Goal: Task Accomplishment & Management: Use online tool/utility

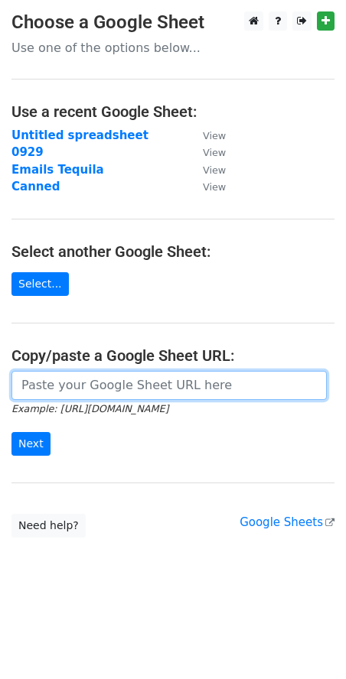
click at [37, 385] on input "url" at bounding box center [168, 385] width 315 height 29
paste input "https://docs.google.com/spreadsheets/d/1ULVDE9ZrkkDaFMB8Qphm4Ggy3v4kfR5dN01K7L2…"
type input "https://docs.google.com/spreadsheets/d/1ULVDE9ZrkkDaFMB8Qphm4Ggy3v4kfR5dN01K7L2…"
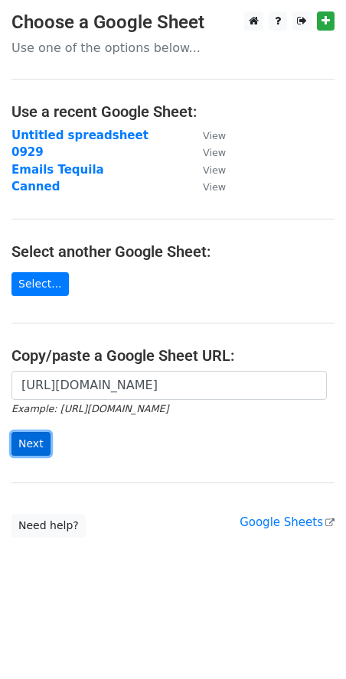
click at [36, 447] on input "Next" at bounding box center [30, 444] width 39 height 24
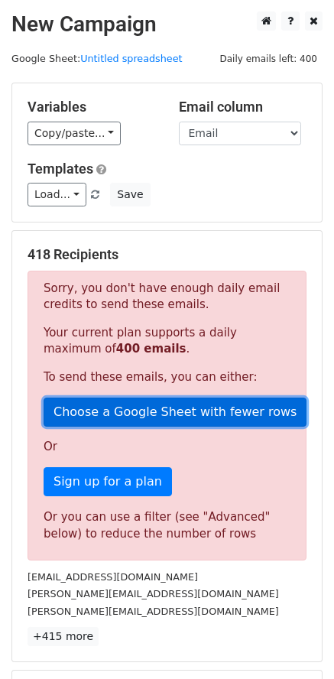
click at [146, 411] on link "Choose a Google Sheet with fewer rows" at bounding box center [175, 412] width 263 height 29
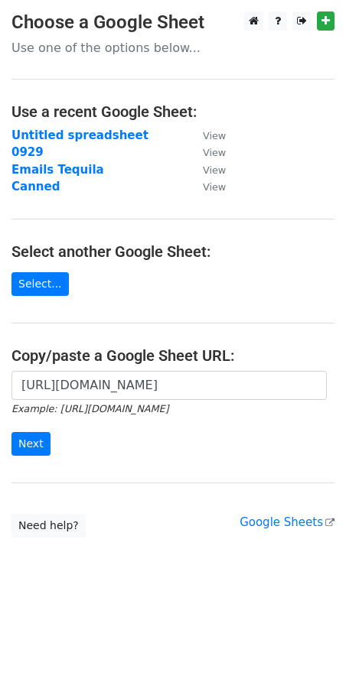
scroll to position [0, 439]
type input "https://docs.google.com/spreadsheets/d/1ULVDE9ZrkkDaFMB8Qphm4Ggy3v4kfR5dN01K7L2…"
click at [28, 442] on input "Next" at bounding box center [30, 444] width 39 height 24
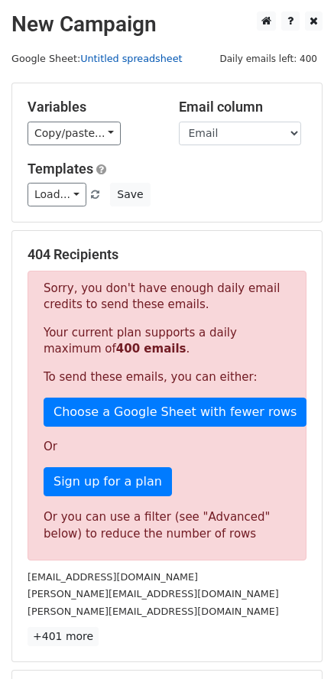
click at [122, 56] on link "Untitled spreadsheet" at bounding box center [131, 58] width 102 height 11
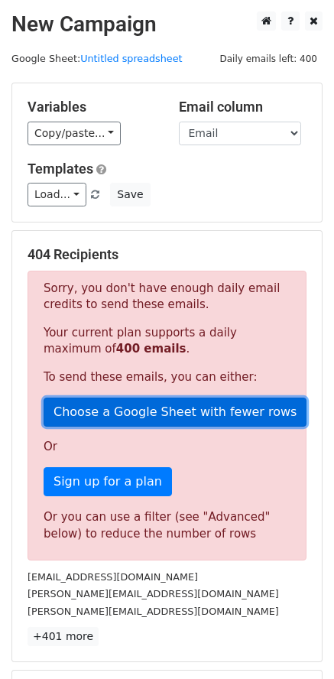
click at [107, 418] on link "Choose a Google Sheet with fewer rows" at bounding box center [175, 412] width 263 height 29
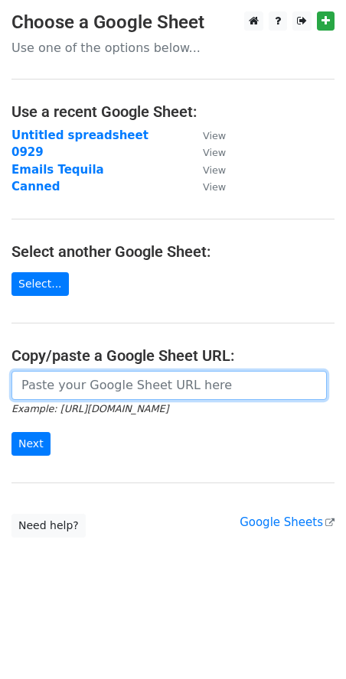
click at [145, 383] on input "url" at bounding box center [168, 385] width 315 height 29
paste input "https://docs.google.com/spreadsheets/d/1ULVDE9ZrkkDaFMB8Qphm4Ggy3v4kfR5dN01K7L2…"
type input "[URL][DOMAIN_NAME]"
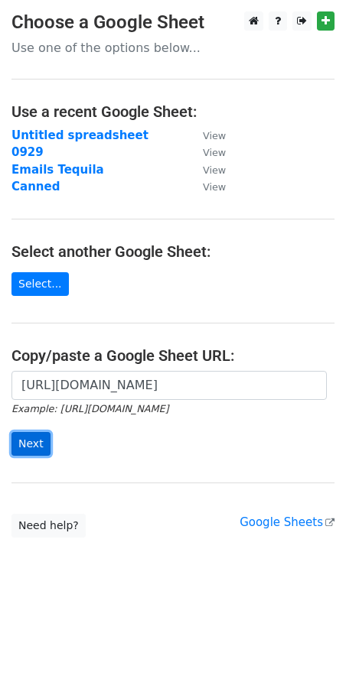
scroll to position [0, 0]
click at [14, 446] on input "Next" at bounding box center [30, 444] width 39 height 24
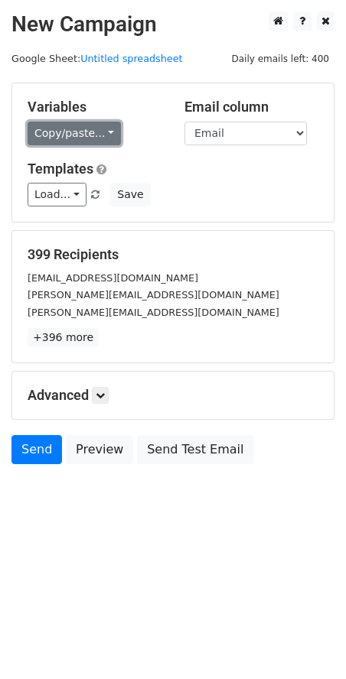
click at [34, 139] on link "Copy/paste..." at bounding box center [74, 134] width 93 height 24
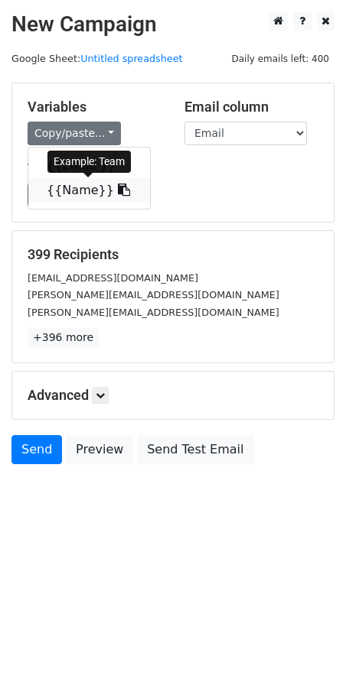
click at [65, 190] on link "{{Name}}" at bounding box center [89, 190] width 122 height 24
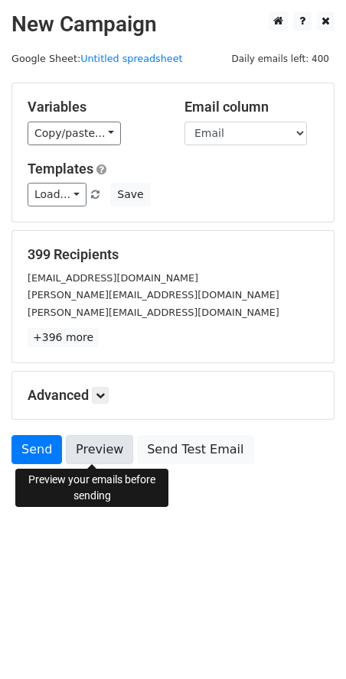
click at [91, 453] on link "Preview" at bounding box center [99, 449] width 67 height 29
click at [98, 445] on link "Preview" at bounding box center [99, 449] width 67 height 29
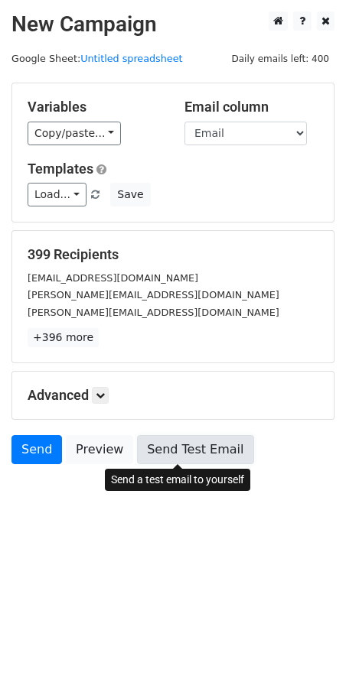
click at [182, 450] on link "Send Test Email" at bounding box center [195, 449] width 116 height 29
click at [173, 443] on link "Send Test Email" at bounding box center [195, 449] width 116 height 29
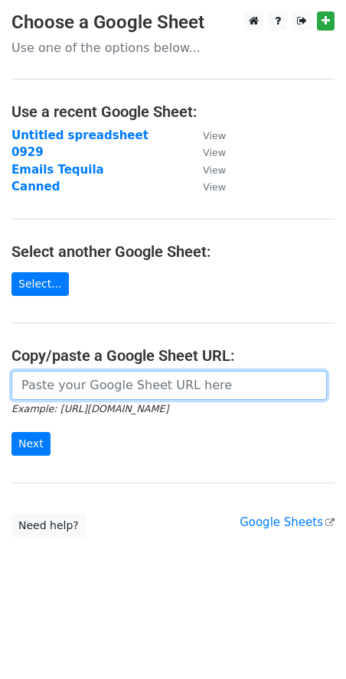
click at [76, 391] on input "url" at bounding box center [168, 385] width 315 height 29
paste input "https://docs.google.com/spreadsheets/d/1ULVDE9ZrkkDaFMB8Qphm4Ggy3v4kfR5dN01K7L2…"
type input "https://docs.google.com/spreadsheets/d/1ULVDE9ZrkkDaFMB8Qphm4Ggy3v4kfR5dN01K7L2…"
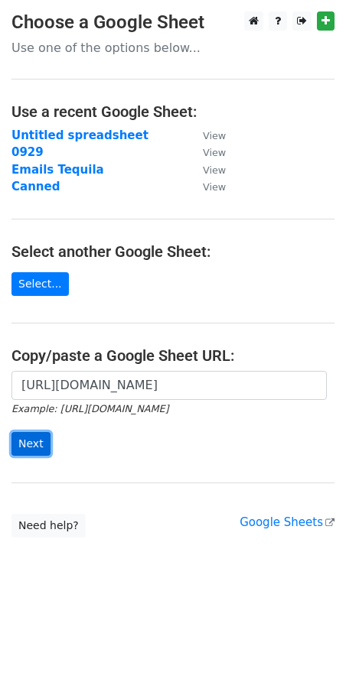
scroll to position [0, 0]
click at [15, 453] on input "Next" at bounding box center [30, 444] width 39 height 24
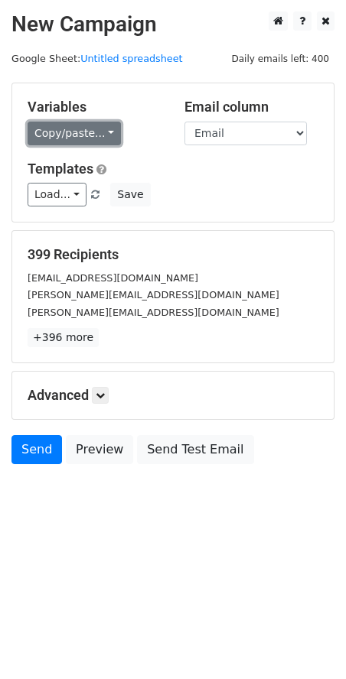
click at [63, 139] on link "Copy/paste..." at bounding box center [74, 134] width 93 height 24
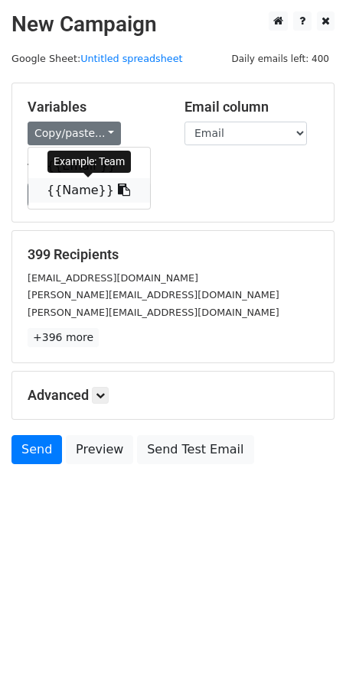
click at [64, 187] on link "{{Name}}" at bounding box center [89, 190] width 122 height 24
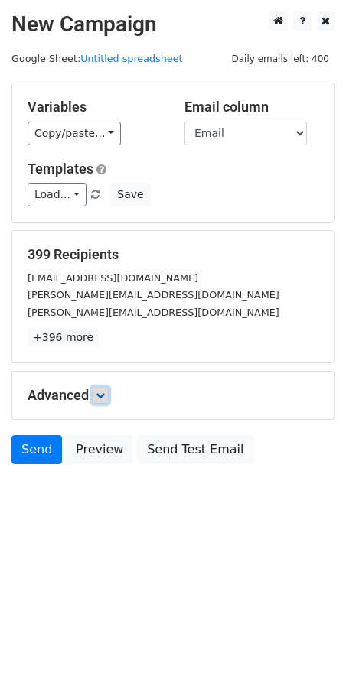
click at [99, 391] on icon at bounding box center [100, 395] width 9 height 9
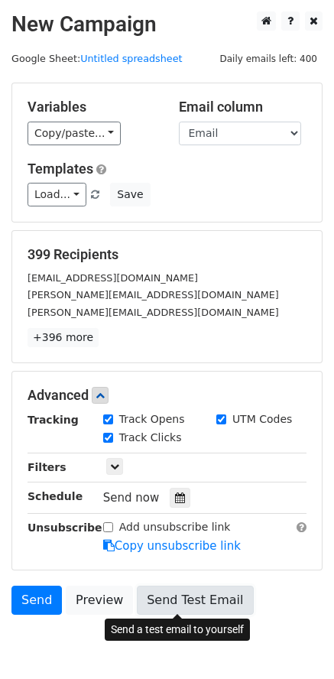
click at [143, 592] on link "Send Test Email" at bounding box center [195, 600] width 116 height 29
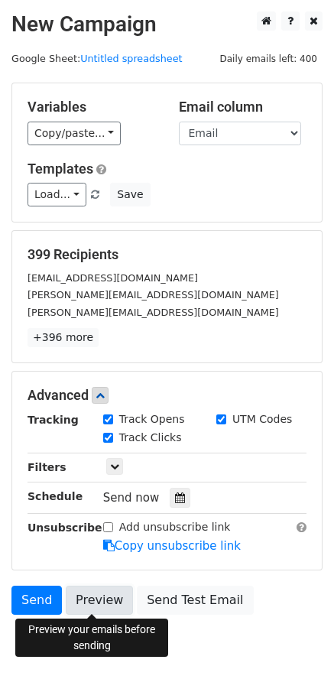
click at [87, 603] on link "Preview" at bounding box center [99, 600] width 67 height 29
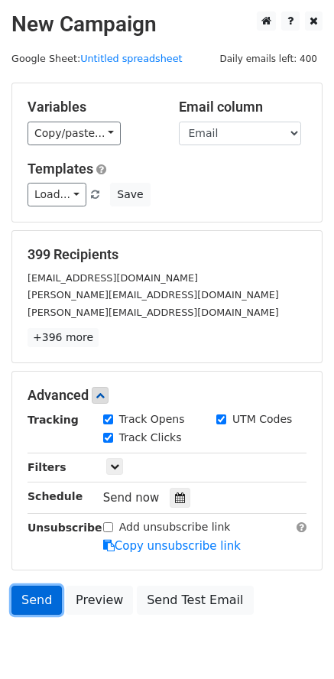
click at [30, 610] on link "Send" at bounding box center [36, 600] width 50 height 29
